Goal: Task Accomplishment & Management: Use online tool/utility

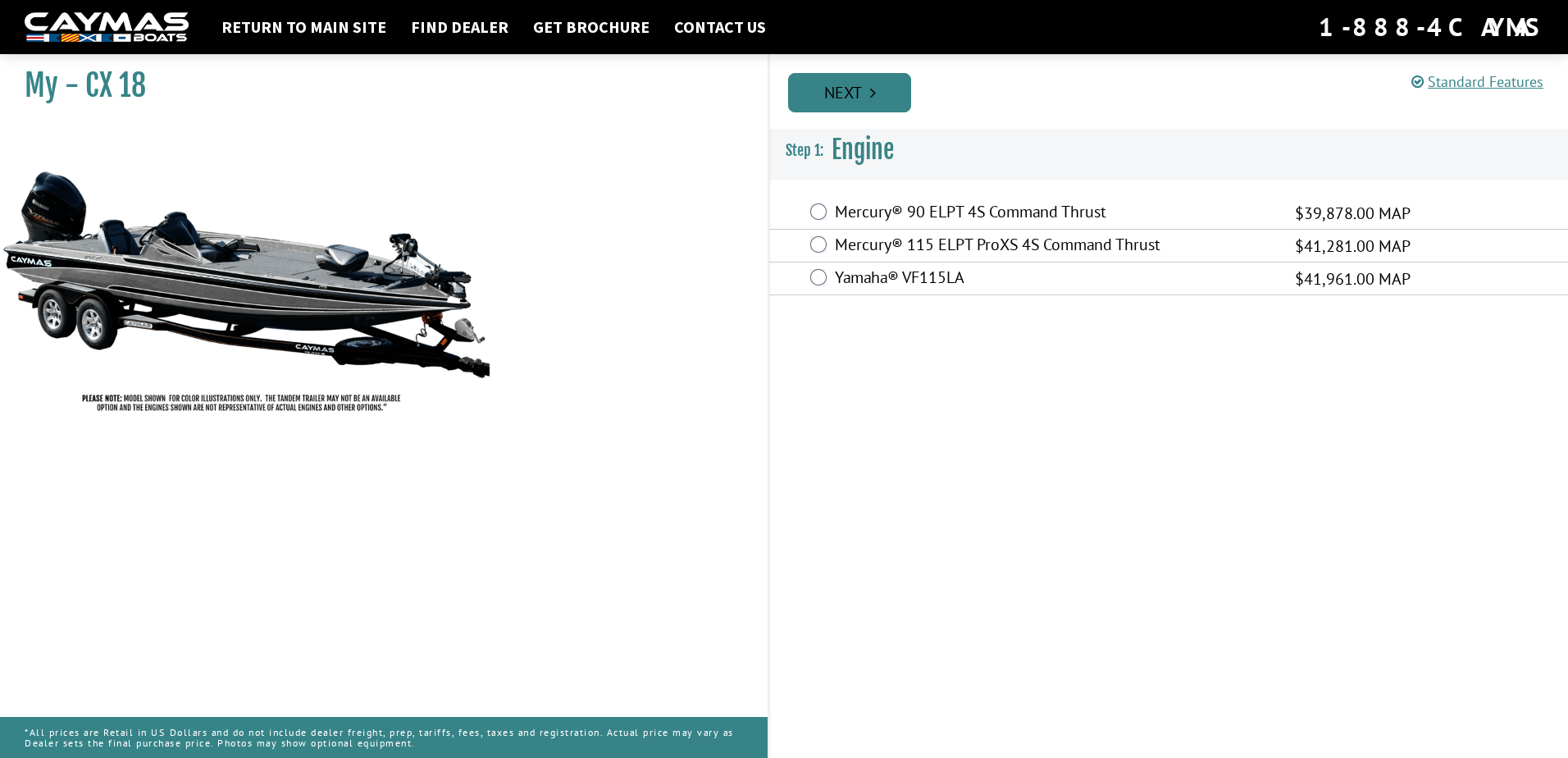
click at [830, 107] on link "Next" at bounding box center [849, 92] width 123 height 39
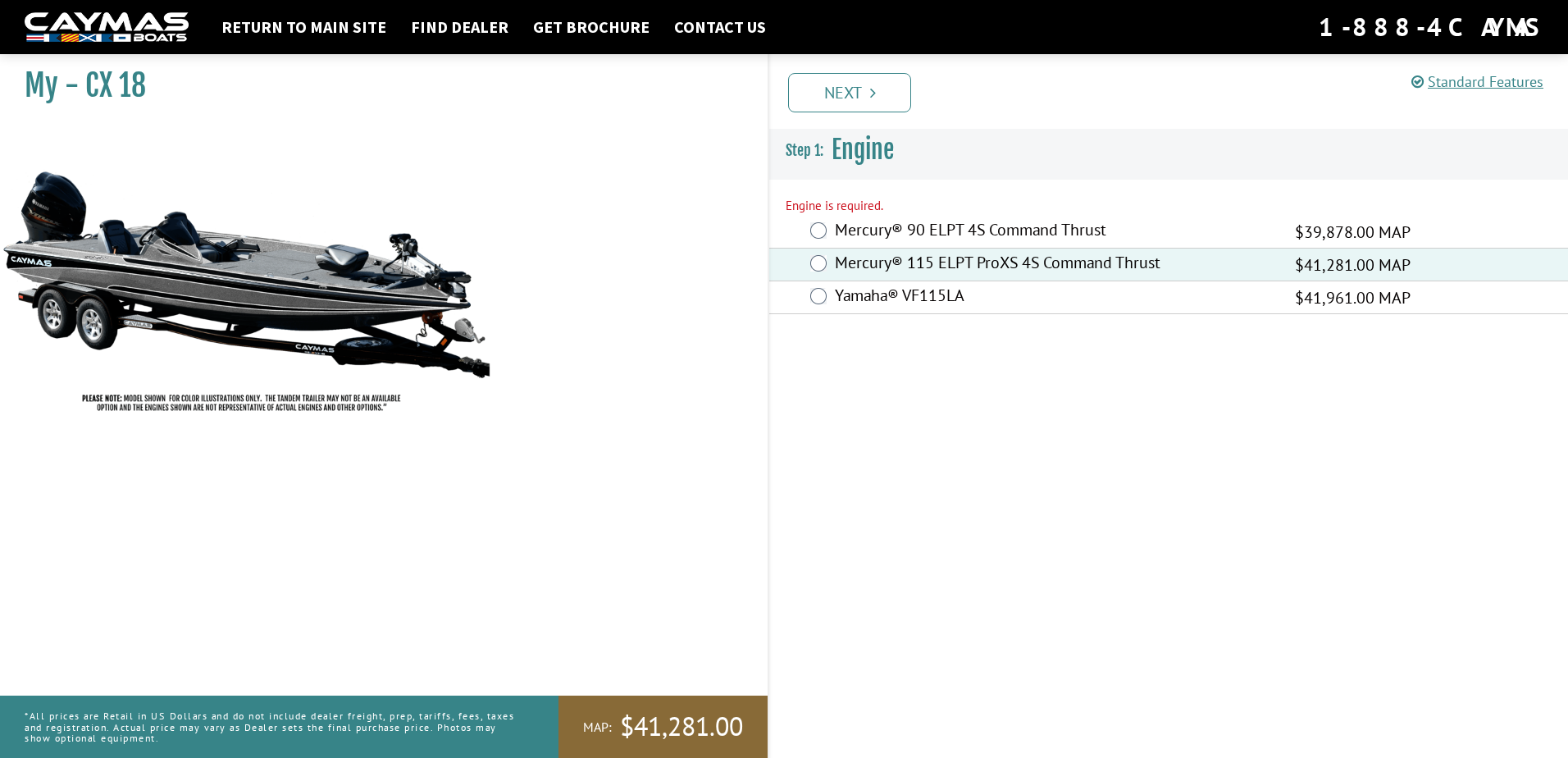
click at [852, 94] on link "Next" at bounding box center [849, 92] width 123 height 39
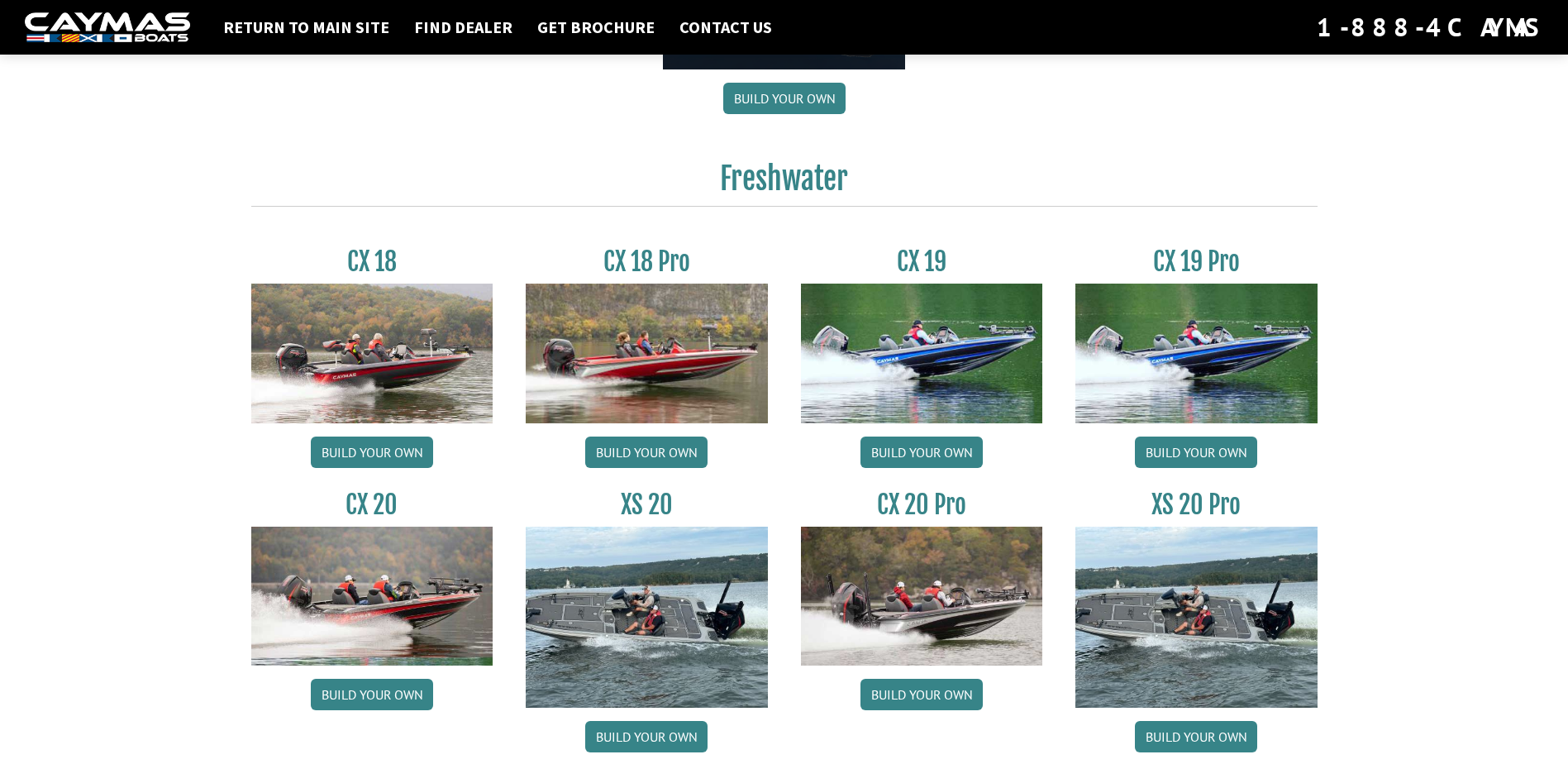
scroll to position [1405, 0]
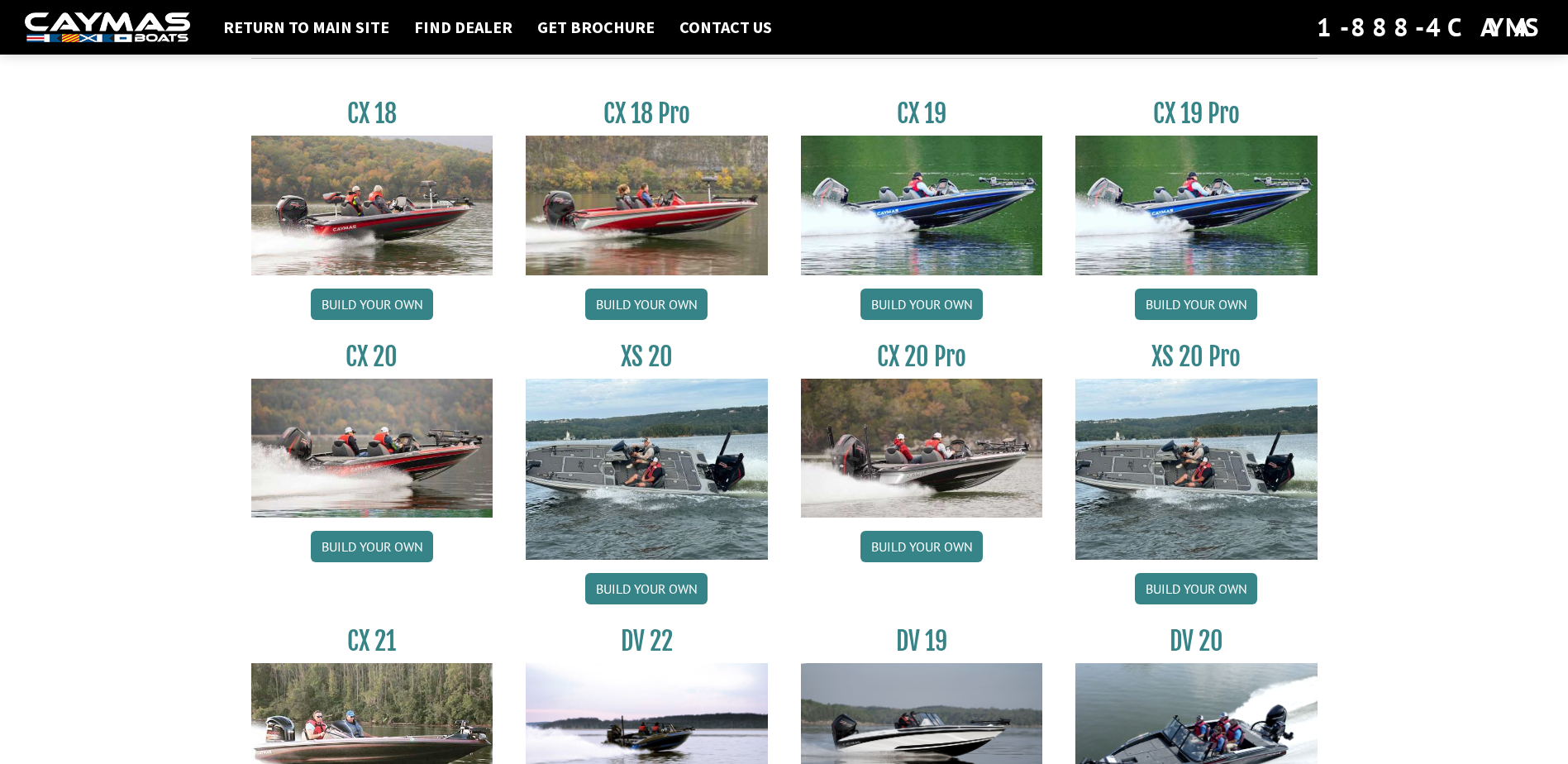
click at [1168, 480] on img at bounding box center [1196, 468] width 242 height 181
click at [1212, 442] on img at bounding box center [1196, 468] width 242 height 181
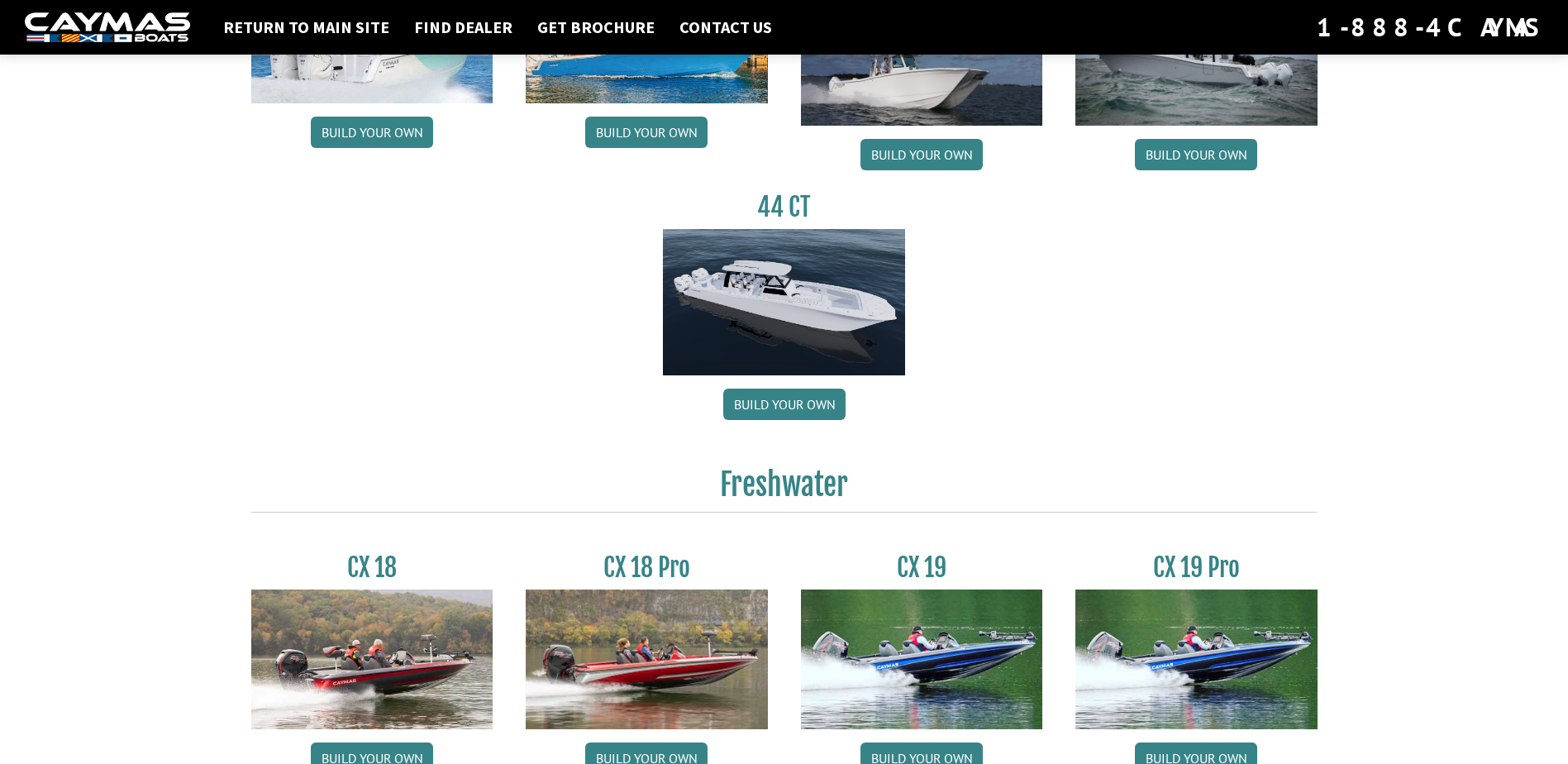
scroll to position [991, 0]
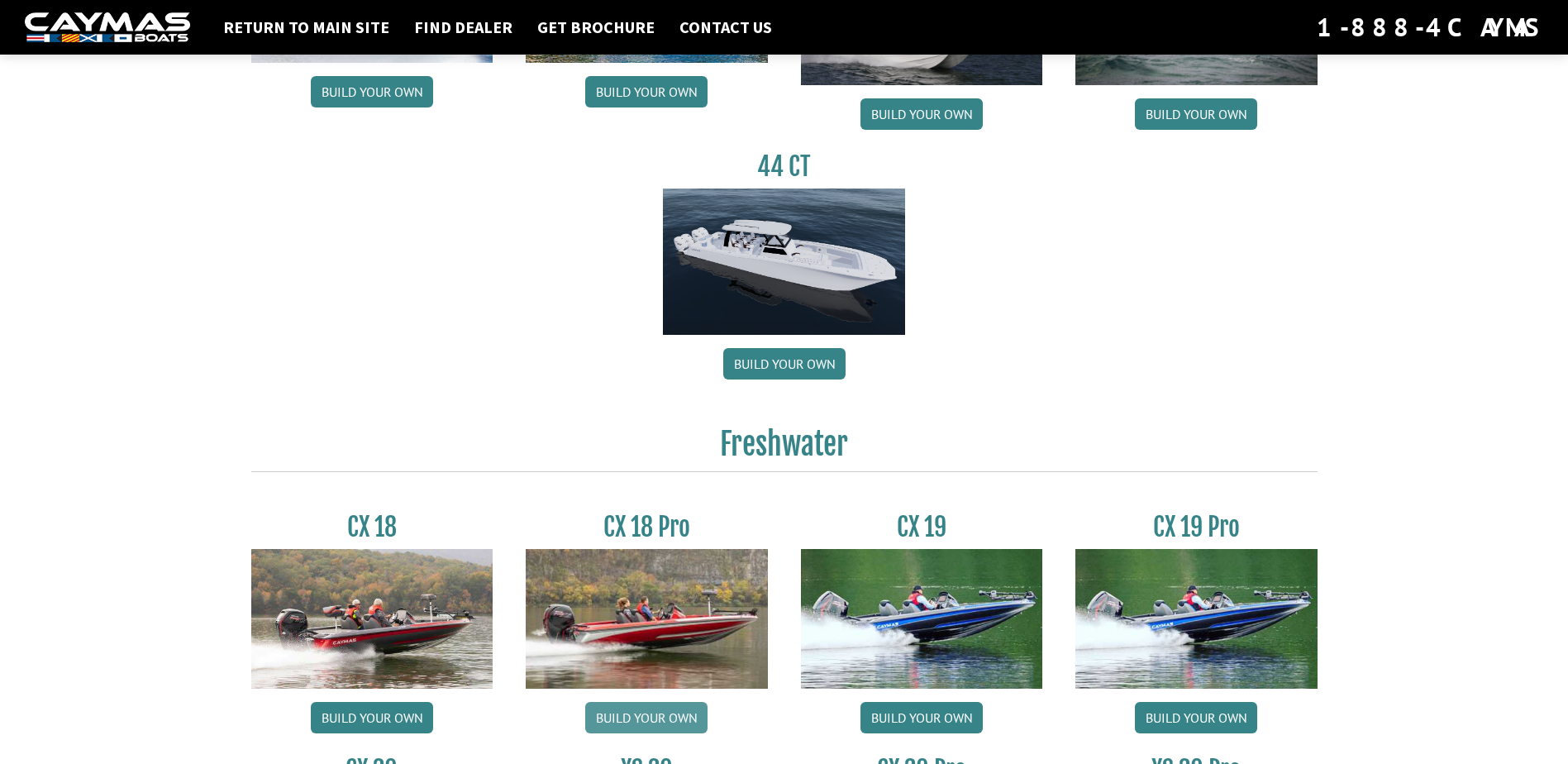
click at [646, 717] on link "Build your own" at bounding box center [646, 717] width 122 height 32
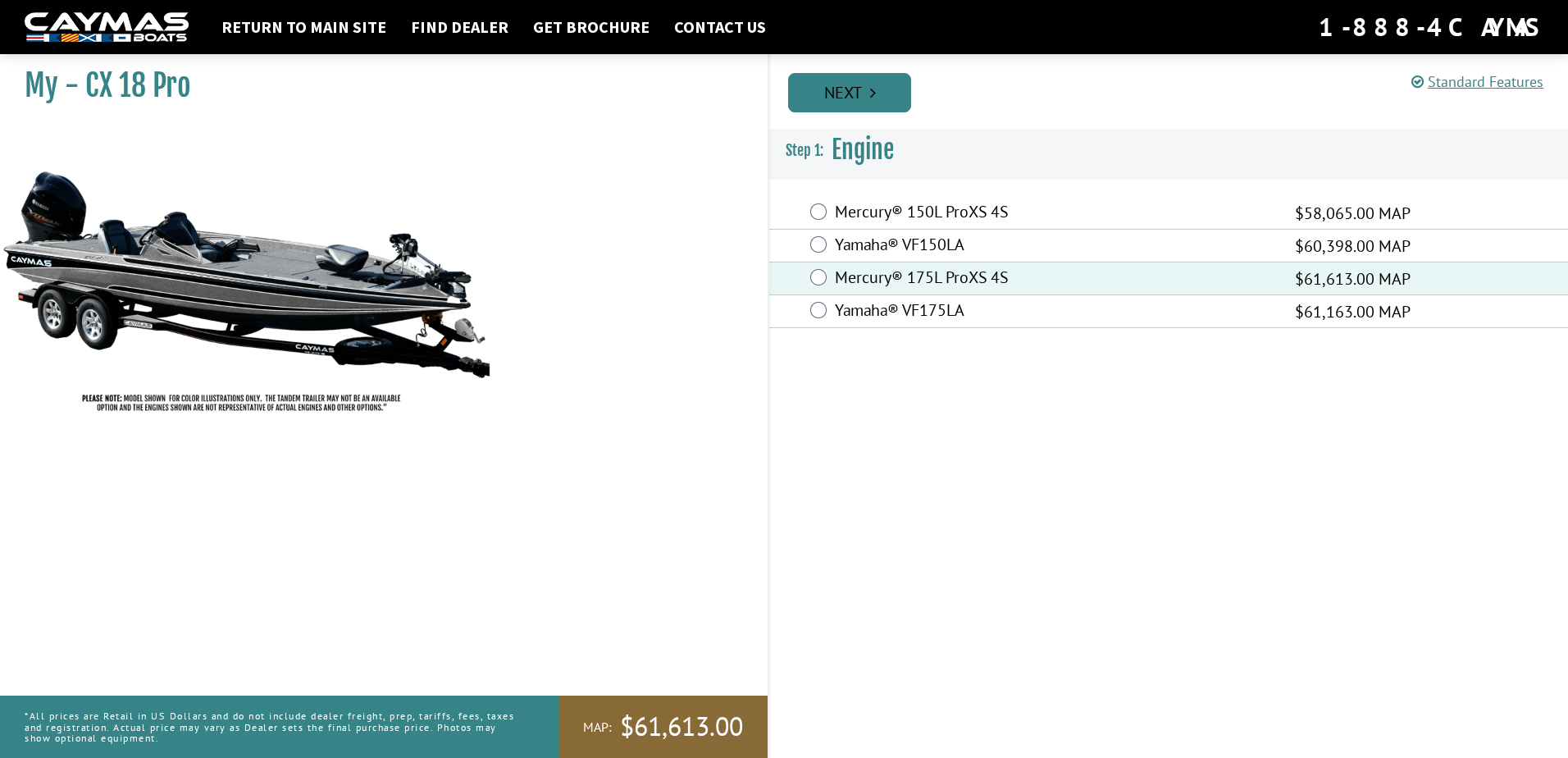
click at [872, 98] on icon "Pagination" at bounding box center [874, 92] width 6 height 16
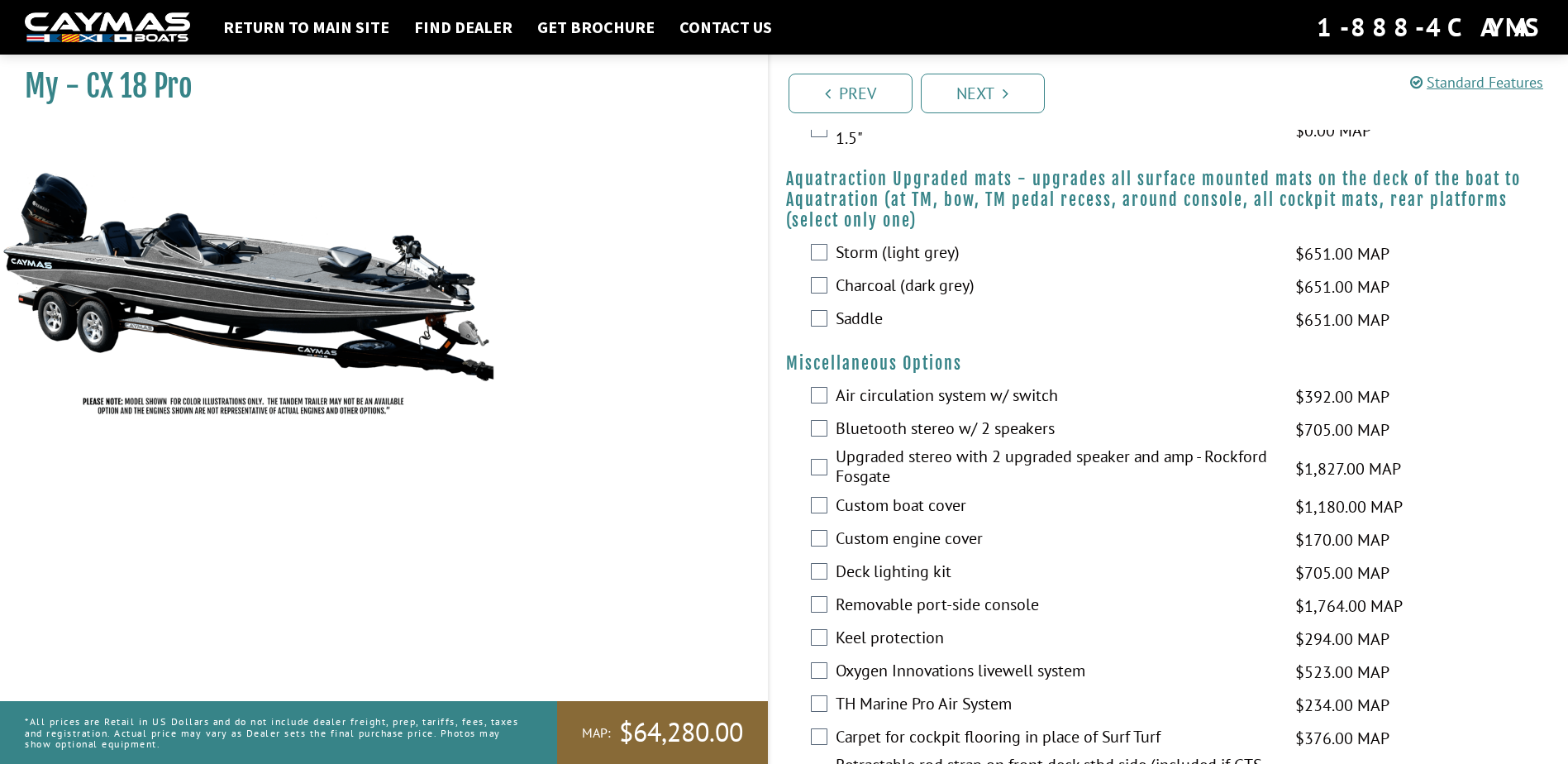
scroll to position [1240, 0]
